Goal: Task Accomplishment & Management: Use online tool/utility

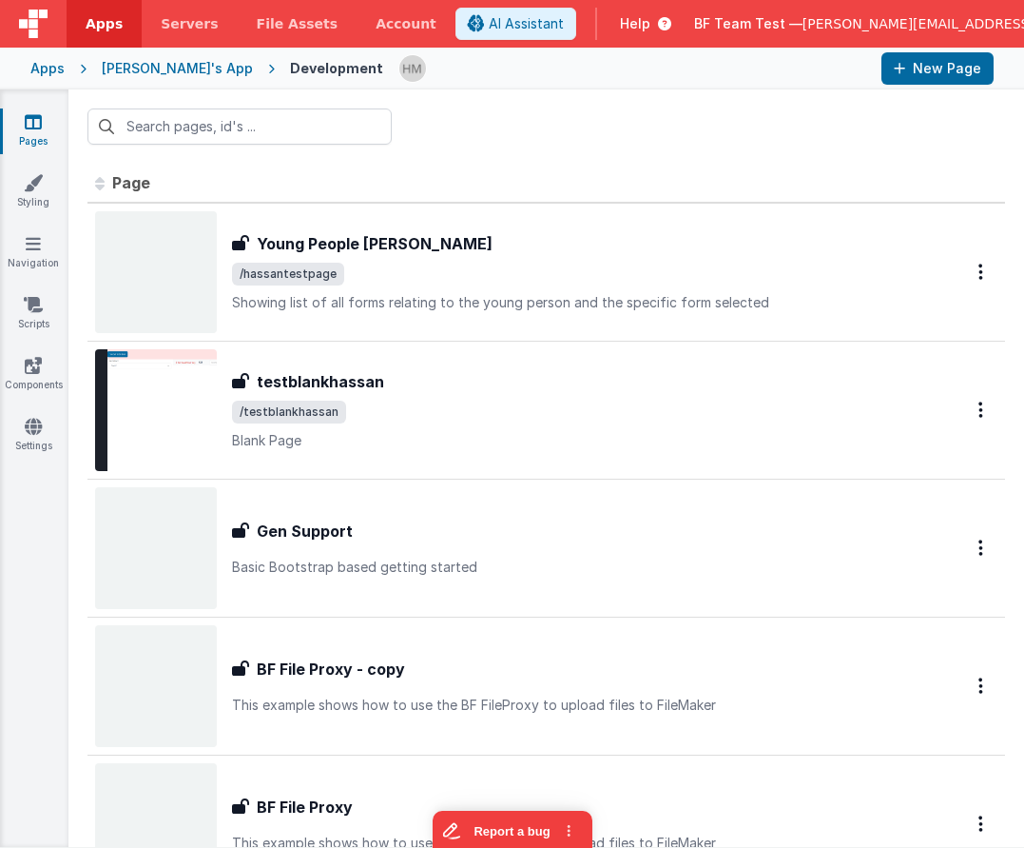
click at [43, 66] on div "Apps" at bounding box center [47, 68] width 34 height 19
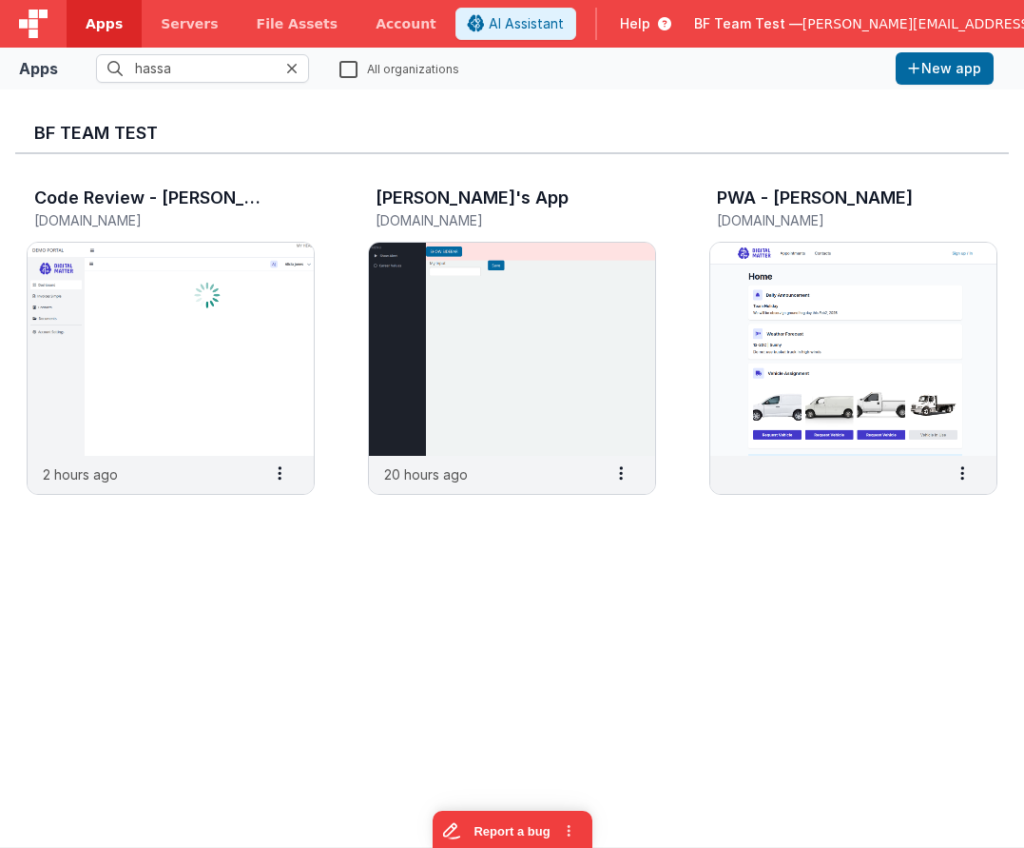
click at [299, 73] on div at bounding box center [297, 68] width 23 height 29
click at [300, 70] on div at bounding box center [297, 68] width 23 height 29
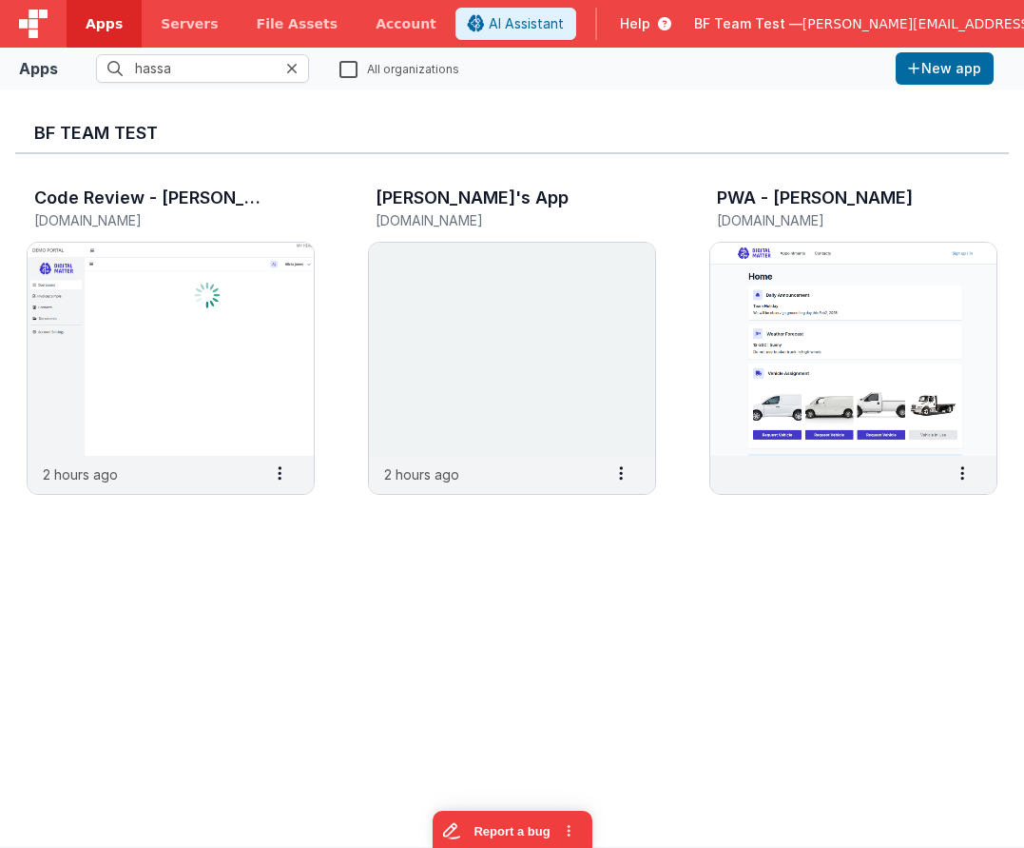
click at [289, 67] on icon at bounding box center [291, 68] width 11 height 15
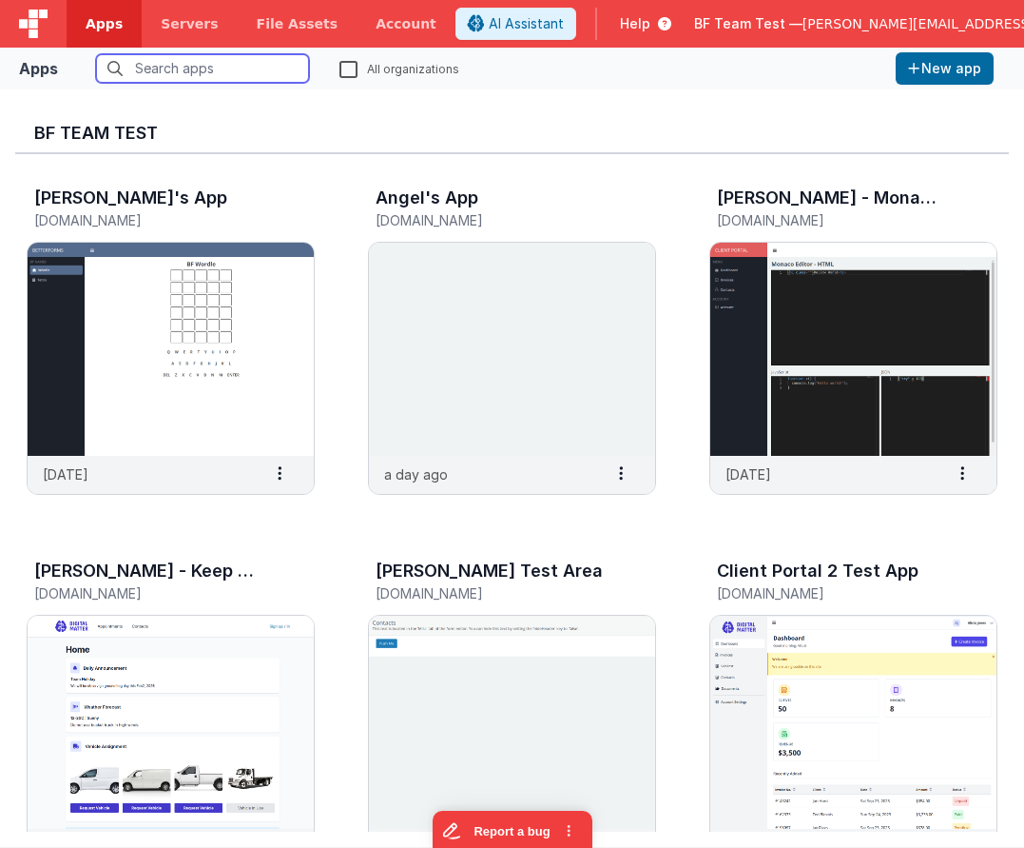
click at [290, 65] on input "text" at bounding box center [202, 68] width 213 height 29
drag, startPoint x: 347, startPoint y: 71, endPoint x: 239, endPoint y: 77, distance: 108.6
click at [346, 71] on label "All organizations" at bounding box center [400, 68] width 120 height 18
click at [0, 0] on input "All organizations" at bounding box center [0, 0] width 0 height 0
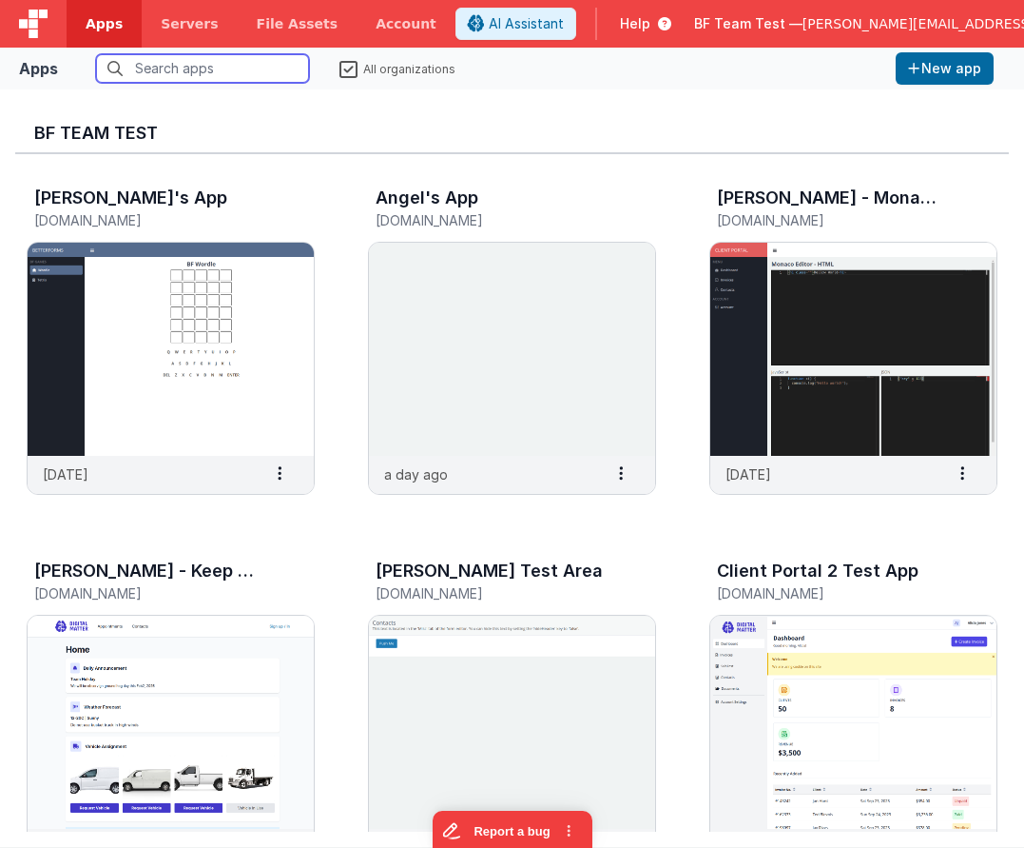
click at [226, 77] on input "text" at bounding box center [202, 68] width 213 height 29
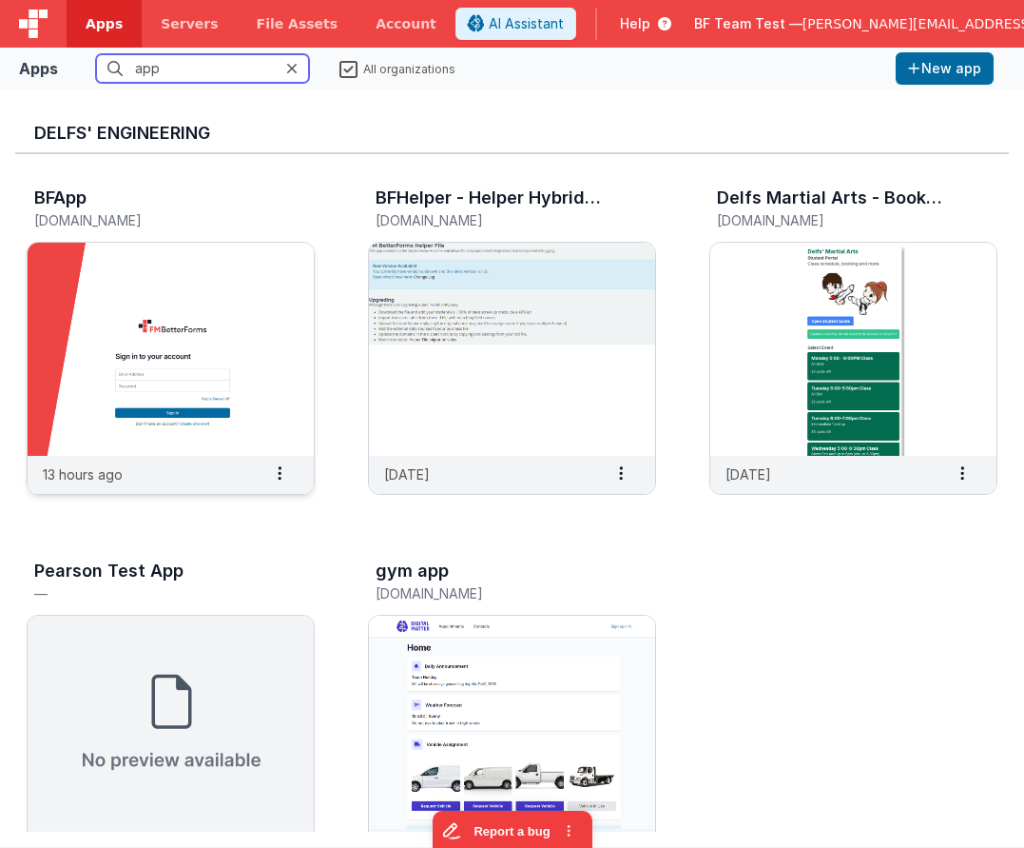
type input "app"
click at [185, 396] on img at bounding box center [171, 349] width 286 height 213
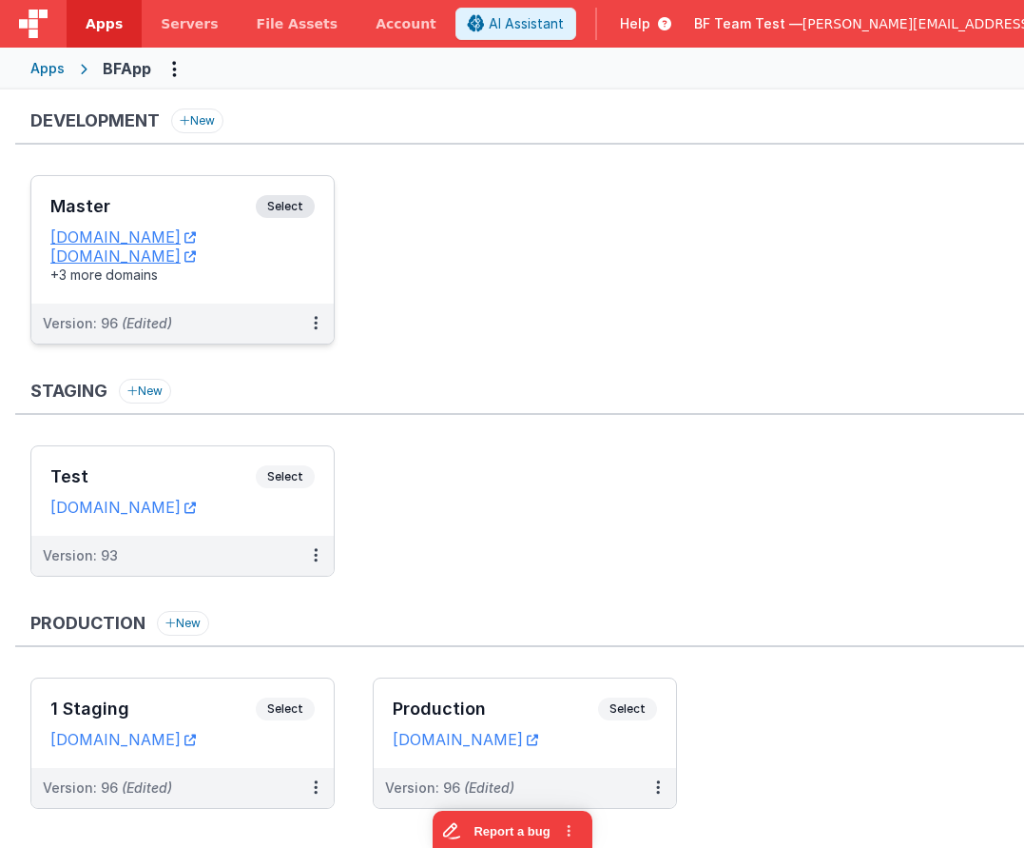
click at [201, 212] on h3 "Master" at bounding box center [152, 206] width 205 height 19
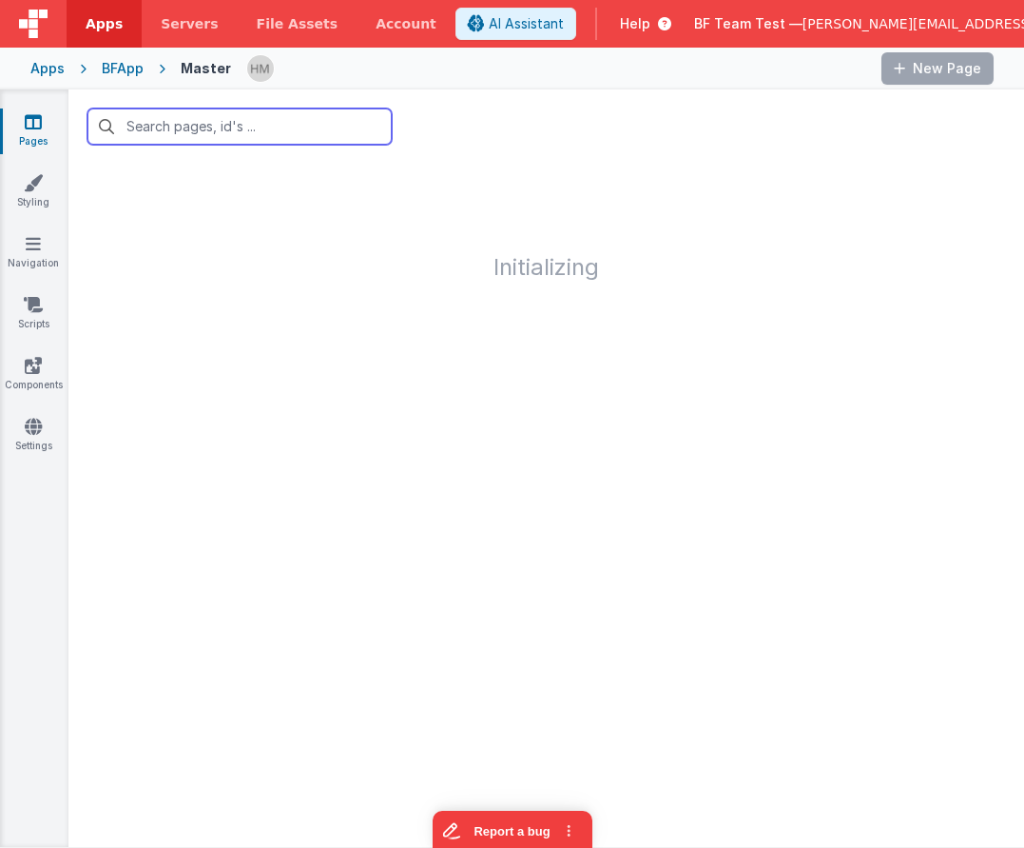
click at [287, 136] on input "text" at bounding box center [240, 126] width 304 height 36
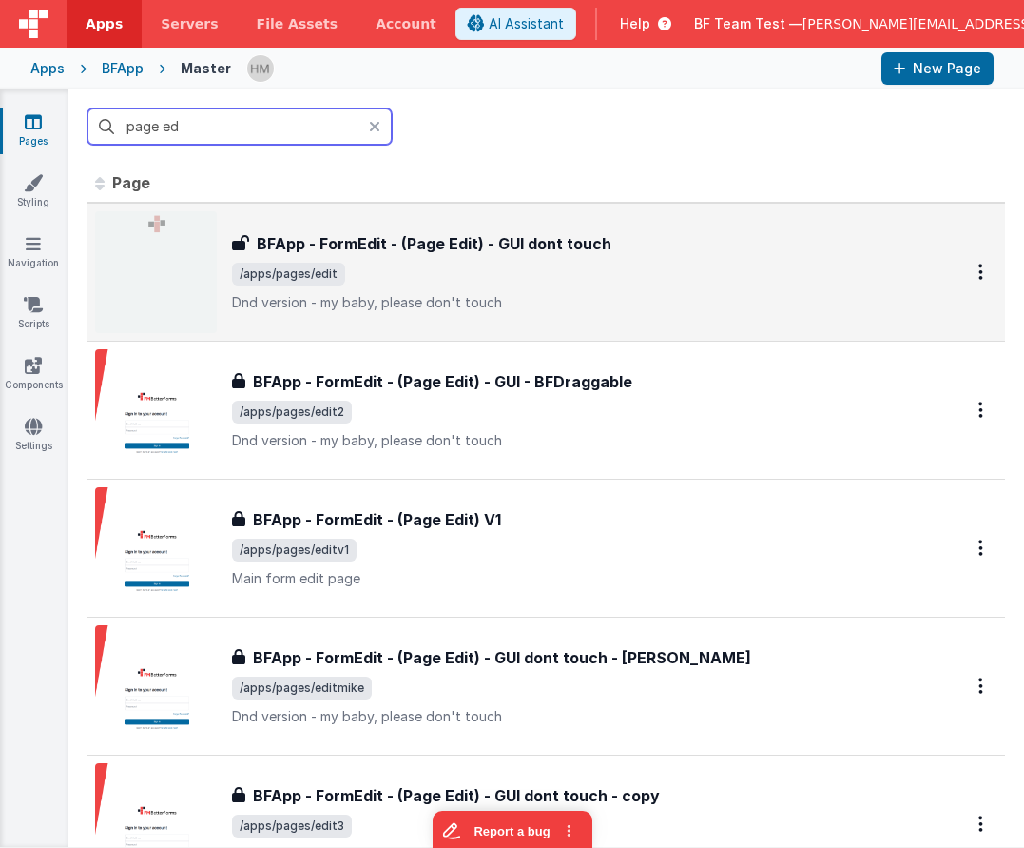
type input "page ed"
click at [623, 239] on div "BFApp - FormEdit - (Page Edit) - GUI dont touch" at bounding box center [575, 243] width 686 height 23
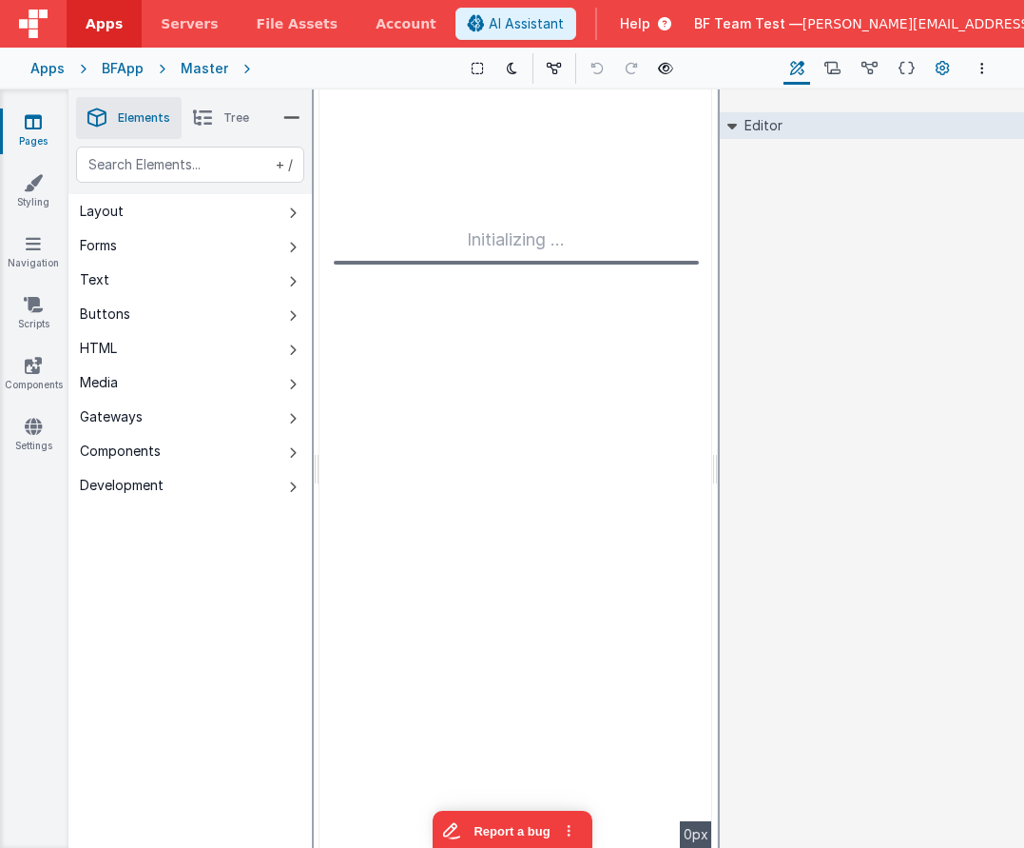
click at [878, 67] on icon at bounding box center [870, 69] width 16 height 20
type input "FR_1C184000-F455-114B-BD4D-038E40A86302"
type textarea "Dnd version - my baby, please don't touch"
type input "FormEdit V2"
checkbox input "false"
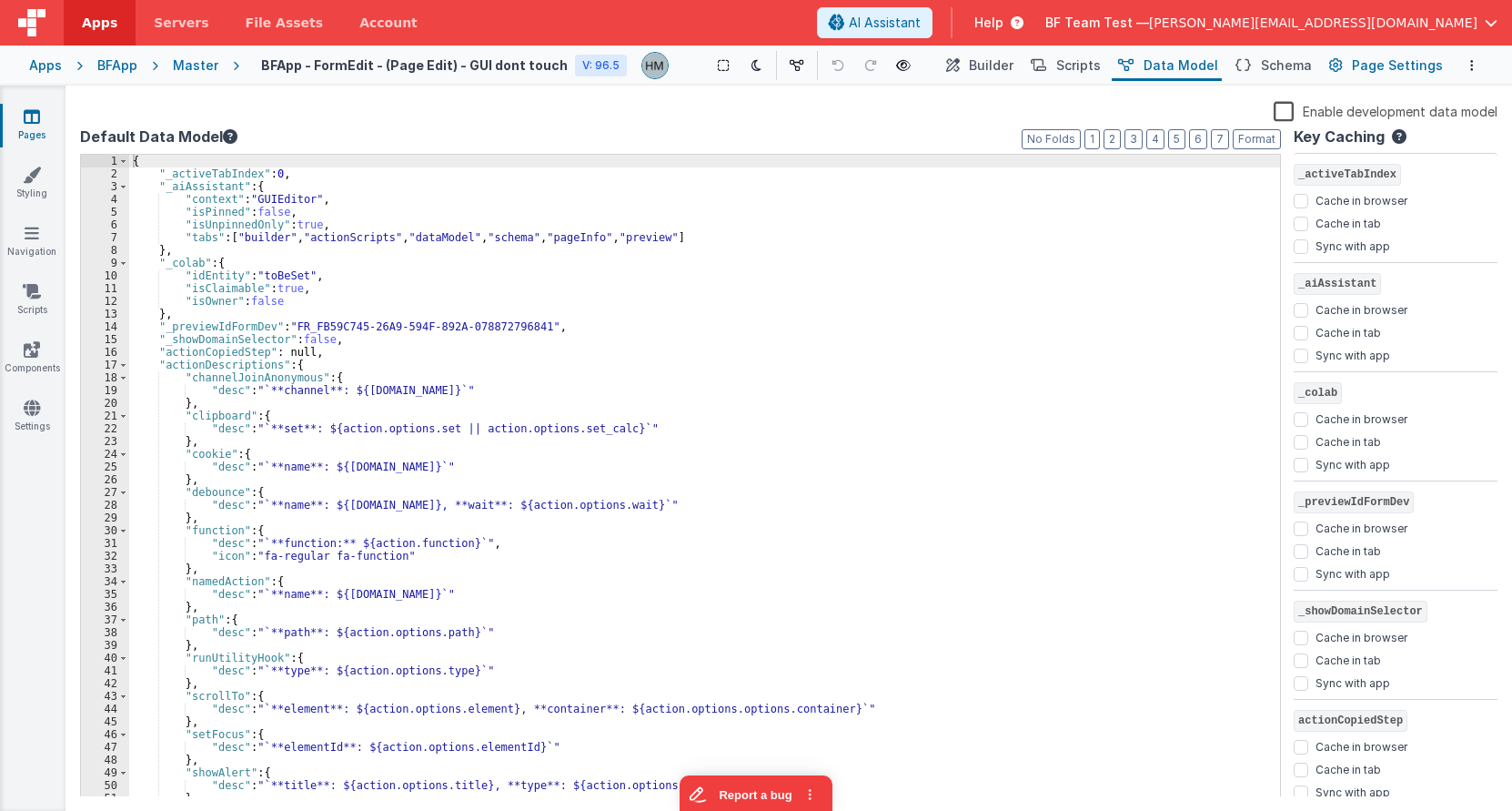
click at [978, 66] on span "Page Settings" at bounding box center [1396, 65] width 91 height 18
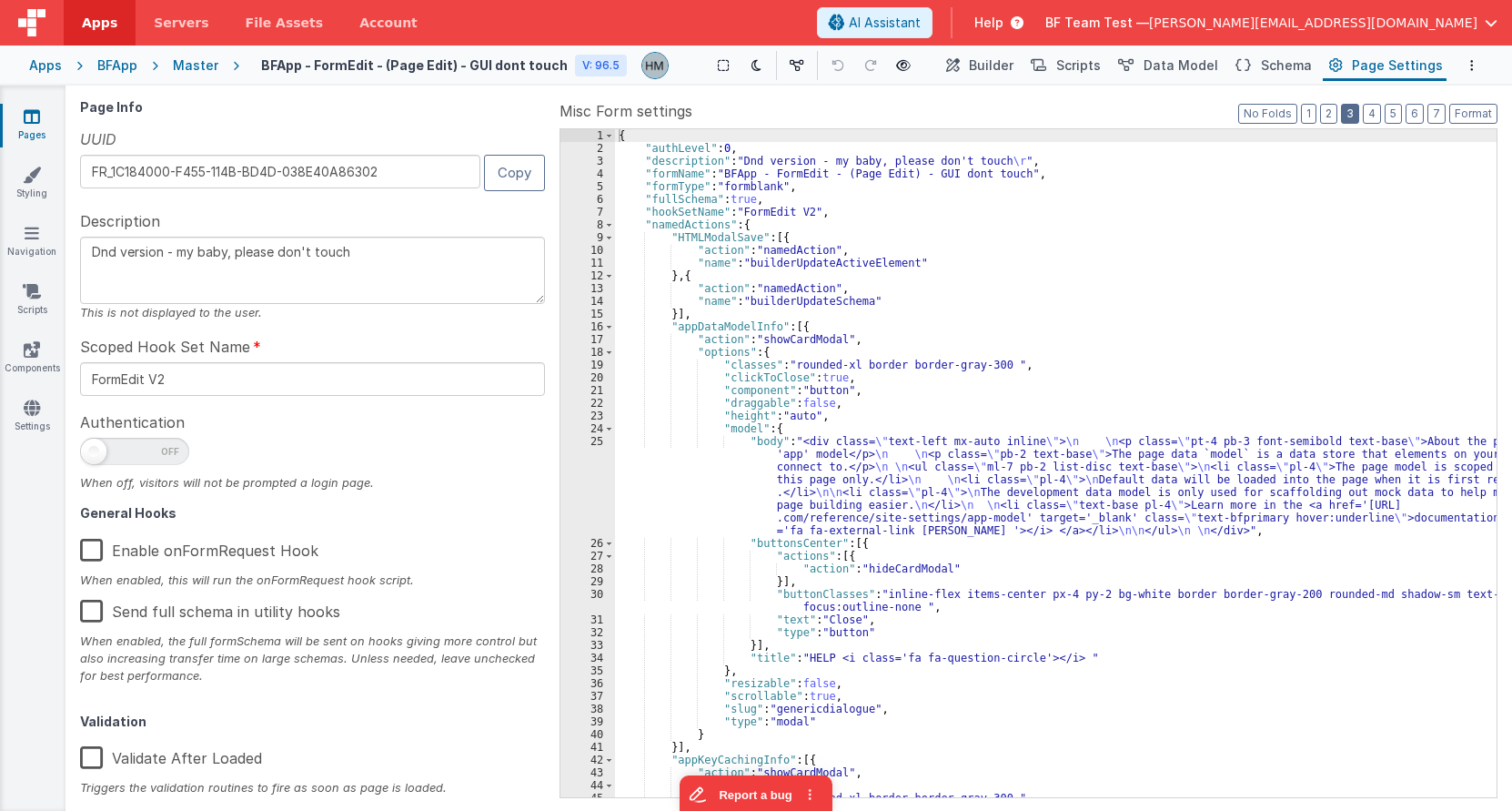
click at [978, 119] on button "3" at bounding box center [1349, 113] width 18 height 20
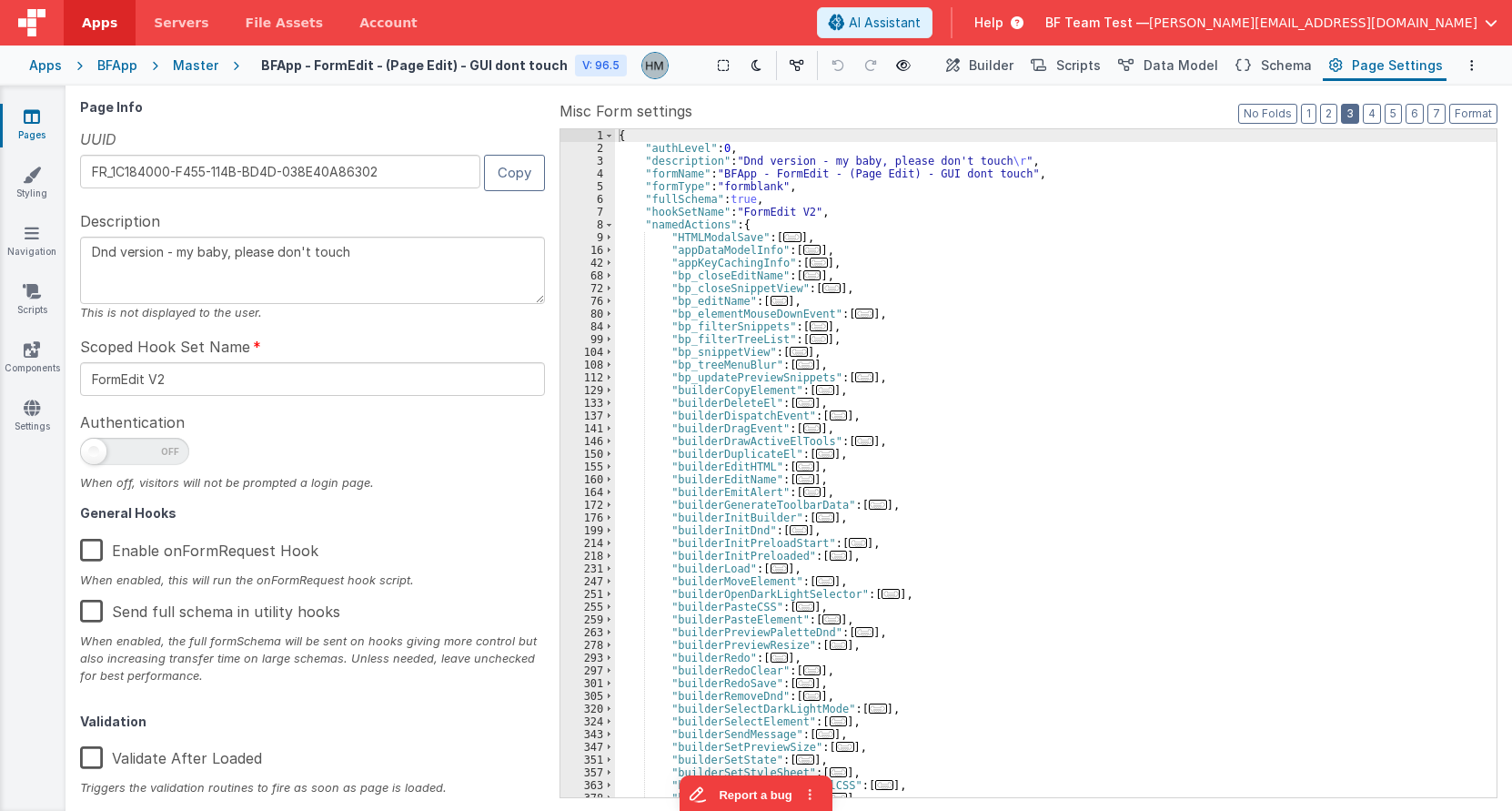
type textarea "Dnd version - my baby, please don't touch"
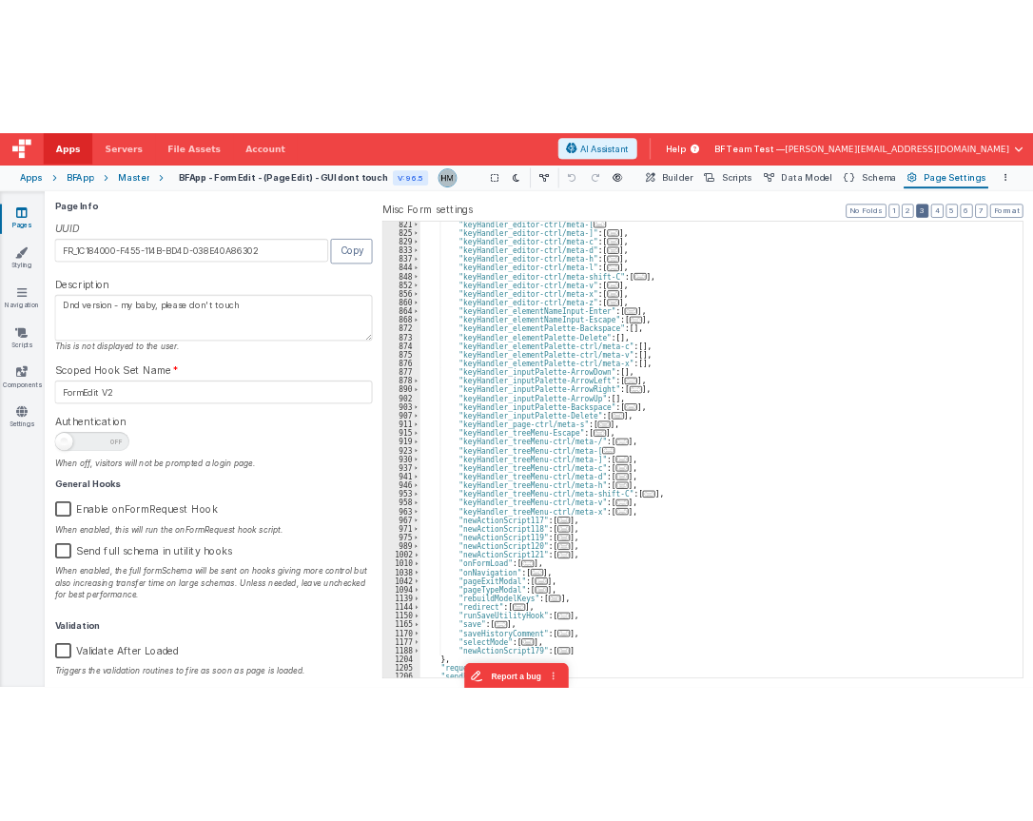
scroll to position [1899, 0]
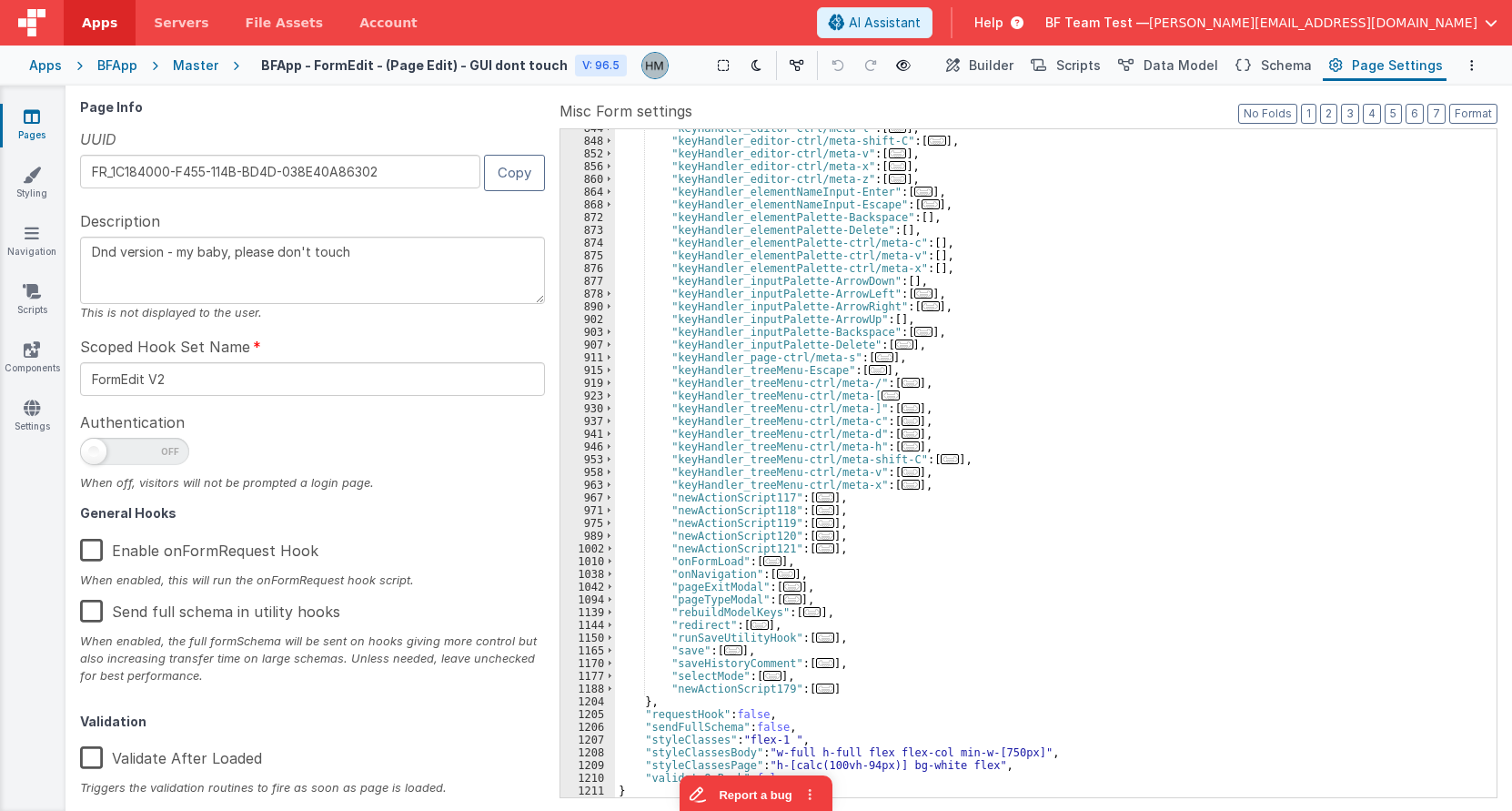
click at [770, 566] on span "..." at bounding box center [772, 560] width 18 height 10
